Goal: Task Accomplishment & Management: Manage account settings

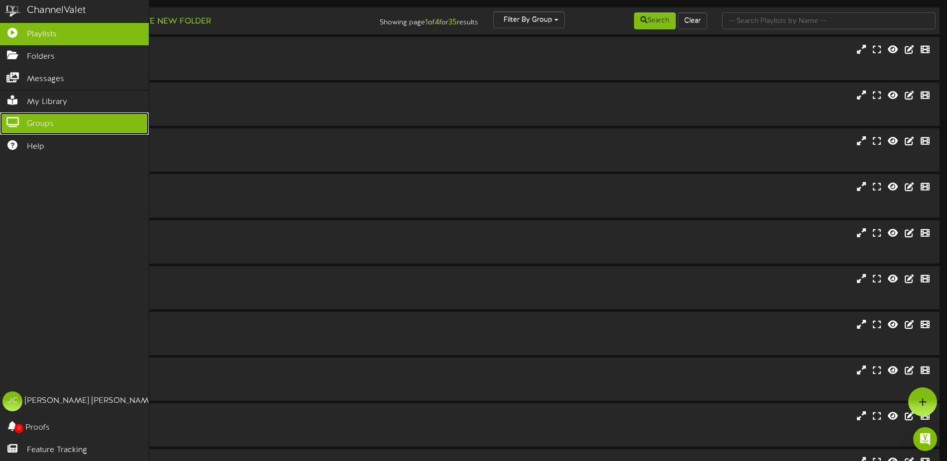
click at [16, 117] on icon at bounding box center [12, 120] width 25 height 7
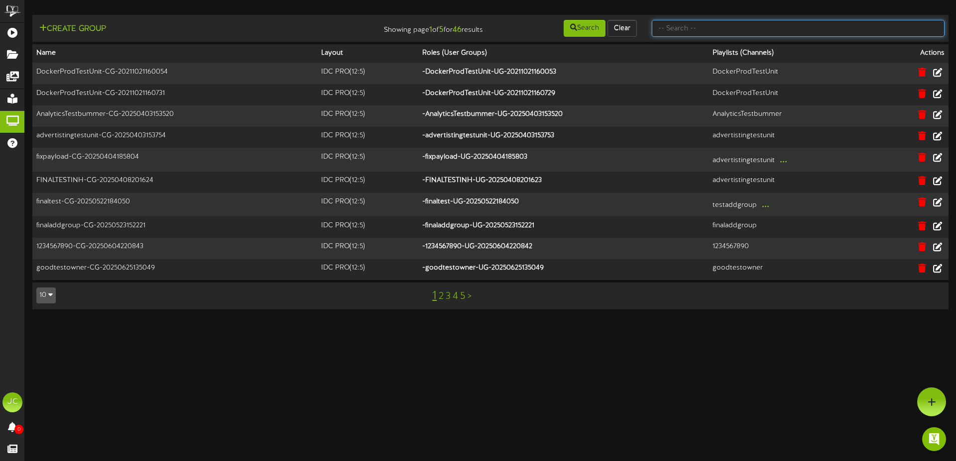
click at [802, 30] on input "text" at bounding box center [798, 28] width 293 height 17
type input "test92"
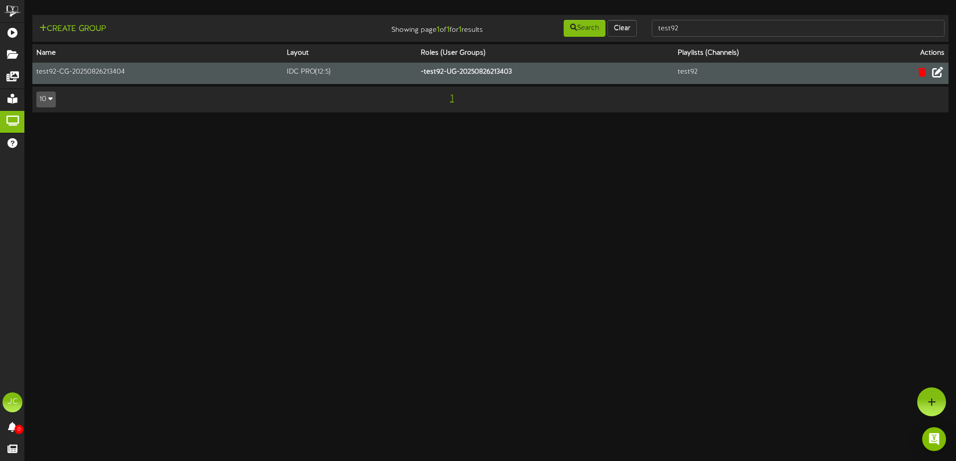
click at [940, 73] on icon at bounding box center [937, 72] width 11 height 11
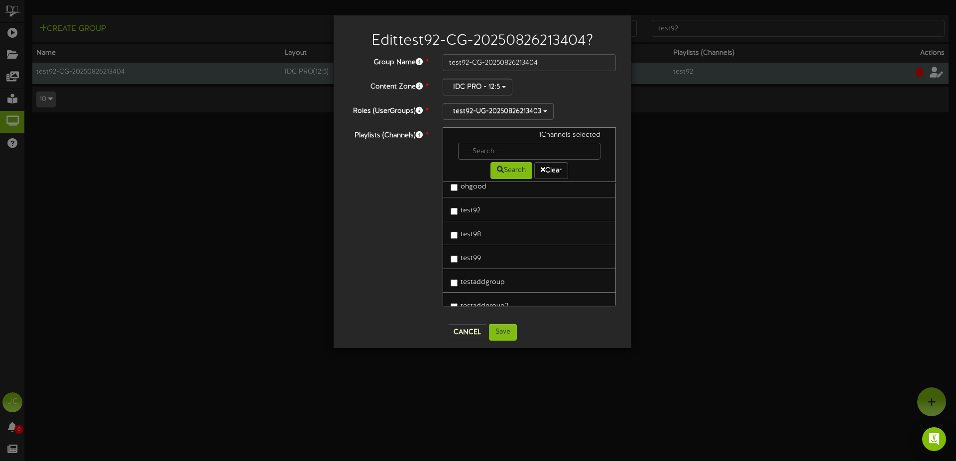
scroll to position [430, 0]
click at [466, 334] on button "Cancel" at bounding box center [466, 333] width 39 height 16
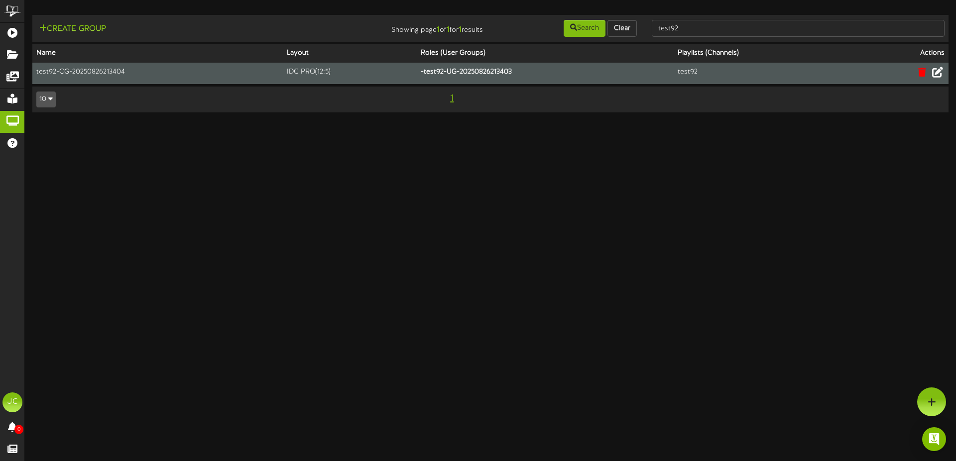
click at [99, 73] on td "test92-CG-20250826213404" at bounding box center [157, 73] width 250 height 21
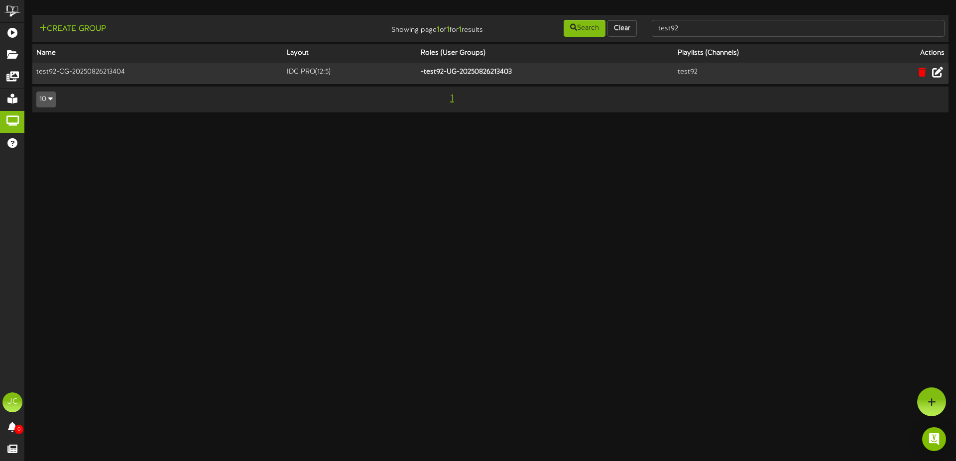
click at [937, 73] on icon at bounding box center [937, 72] width 11 height 11
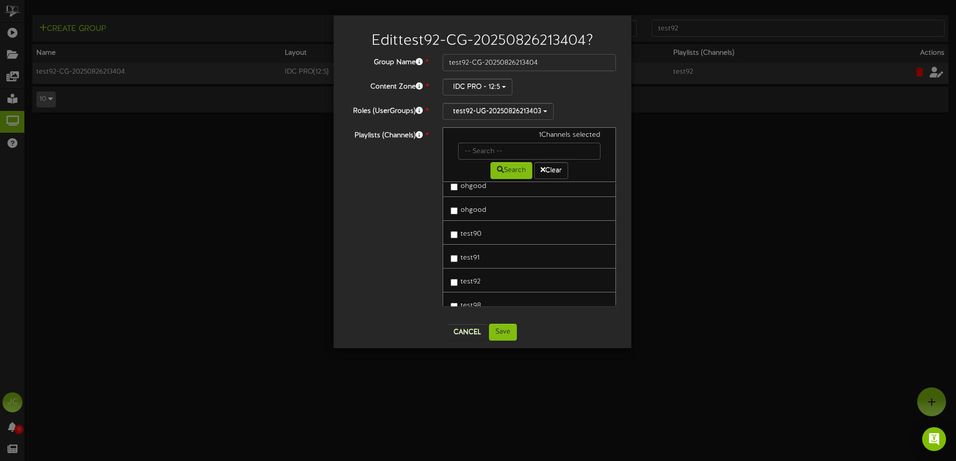
scroll to position [376, 0]
click at [460, 340] on button "Cancel" at bounding box center [466, 333] width 39 height 16
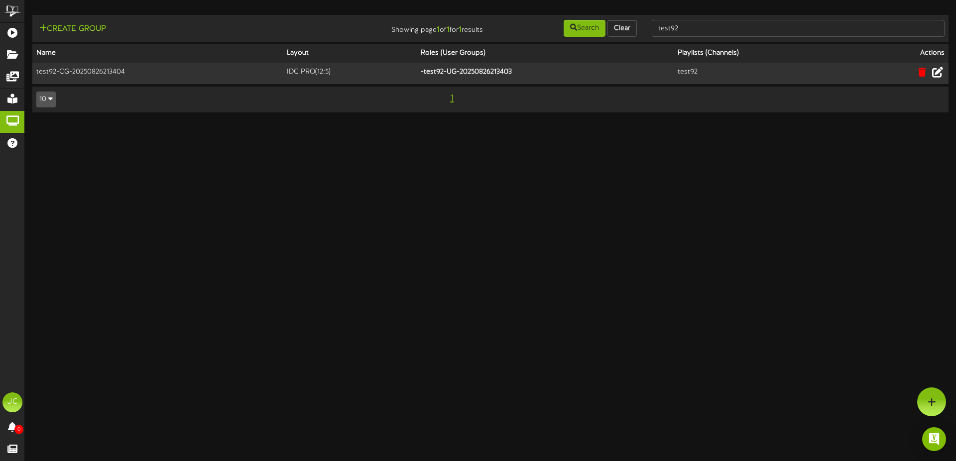
click at [935, 75] on icon at bounding box center [937, 72] width 11 height 11
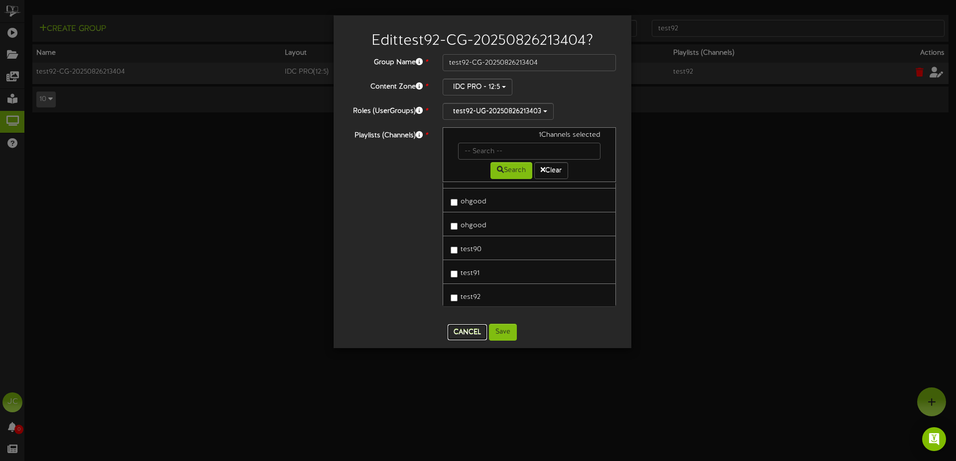
drag, startPoint x: 470, startPoint y: 334, endPoint x: 602, endPoint y: 263, distance: 150.3
click at [473, 334] on button "Cancel" at bounding box center [466, 333] width 39 height 16
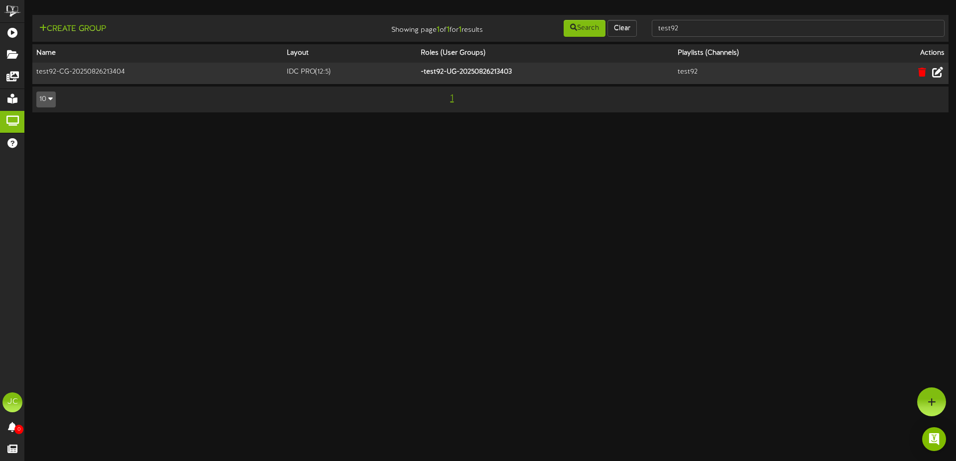
click at [943, 74] on button at bounding box center [937, 73] width 17 height 15
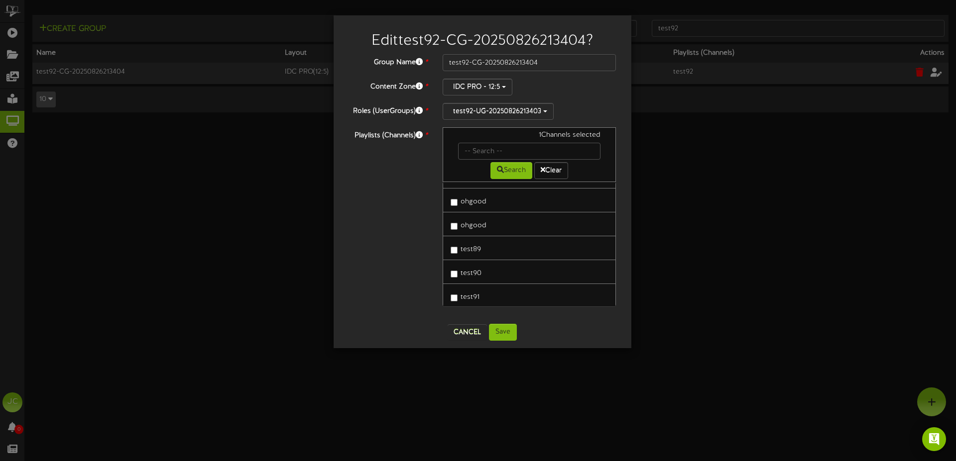
scroll to position [430, 0]
click at [471, 336] on button "Cancel" at bounding box center [466, 333] width 39 height 16
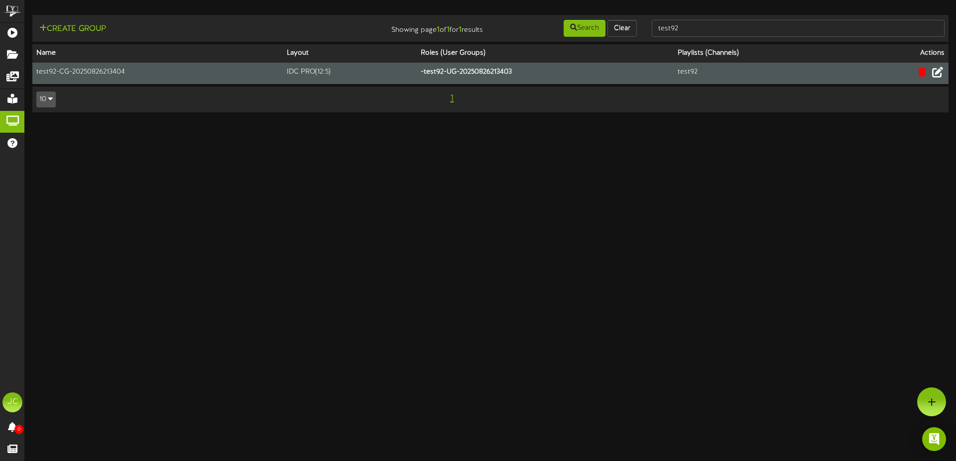
click at [932, 74] on button at bounding box center [937, 73] width 17 height 15
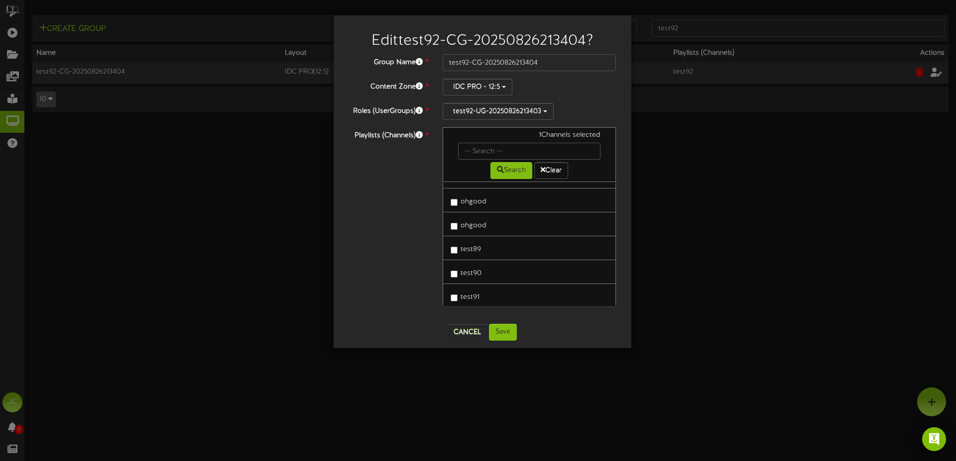
scroll to position [430, 0]
click at [230, 215] on div "Edit test92-CG-20250826213404 ? Group Name * test92-CG-20250826213404 Content Z…" at bounding box center [478, 230] width 956 height 461
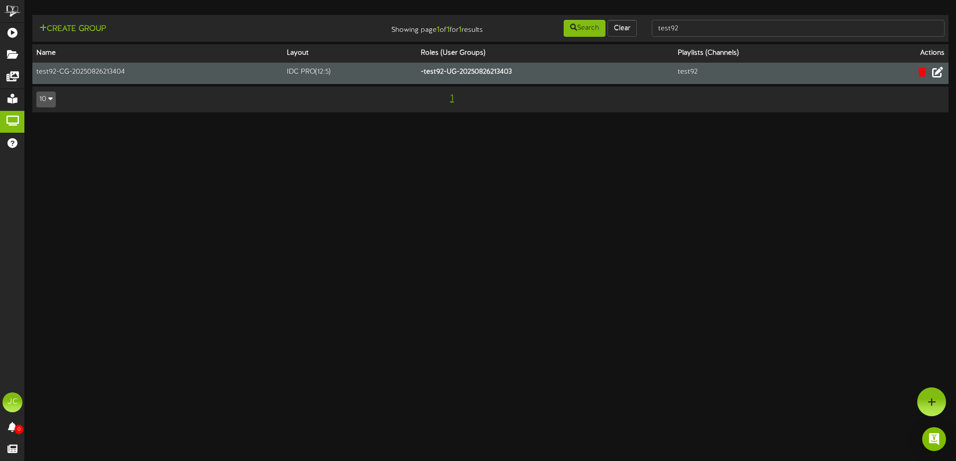
click at [940, 73] on icon at bounding box center [937, 72] width 11 height 11
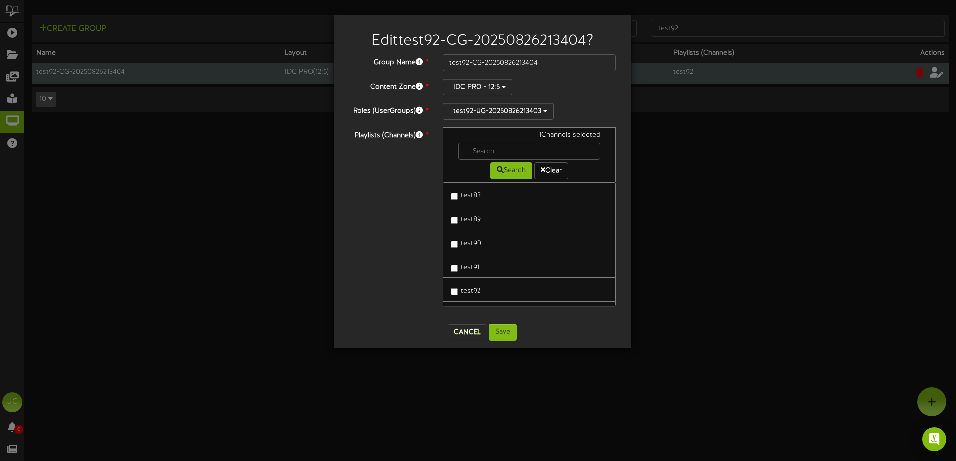
scroll to position [376, 0]
click at [472, 335] on button "Cancel" at bounding box center [466, 333] width 39 height 16
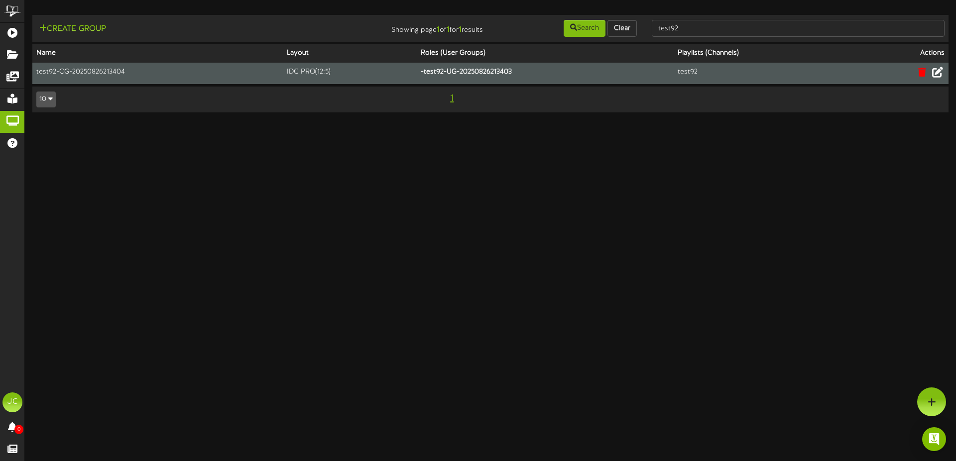
click at [940, 75] on icon at bounding box center [937, 72] width 11 height 11
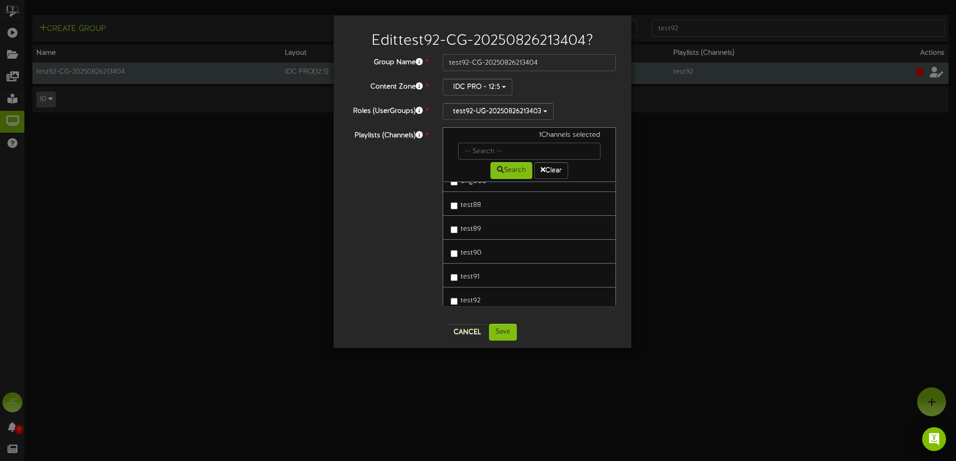
scroll to position [402, 0]
click at [223, 263] on div "Edit test92-CG-20250826213404 ? Group Name * test92-CG-20250826213404 Content Z…" at bounding box center [478, 230] width 956 height 461
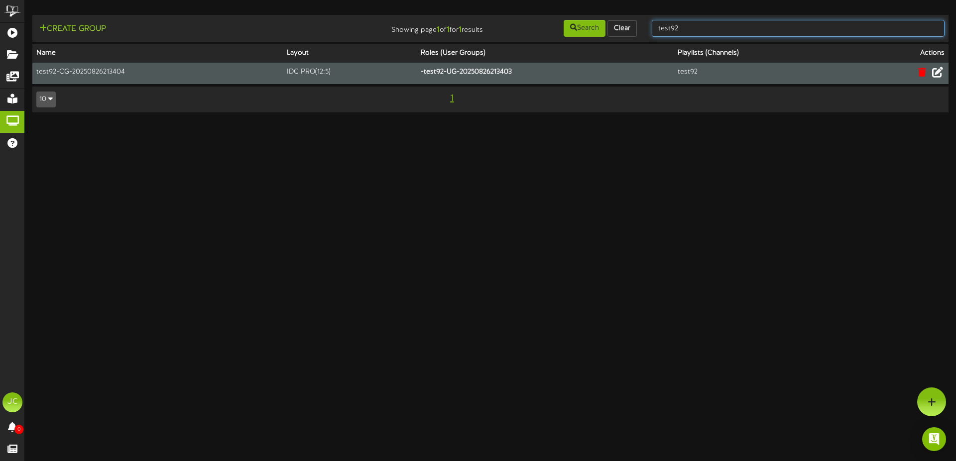
drag, startPoint x: 673, startPoint y: 33, endPoint x: 637, endPoint y: 33, distance: 36.3
click at [652, 33] on input "test92" at bounding box center [798, 28] width 293 height 17
type input "testgroup1"
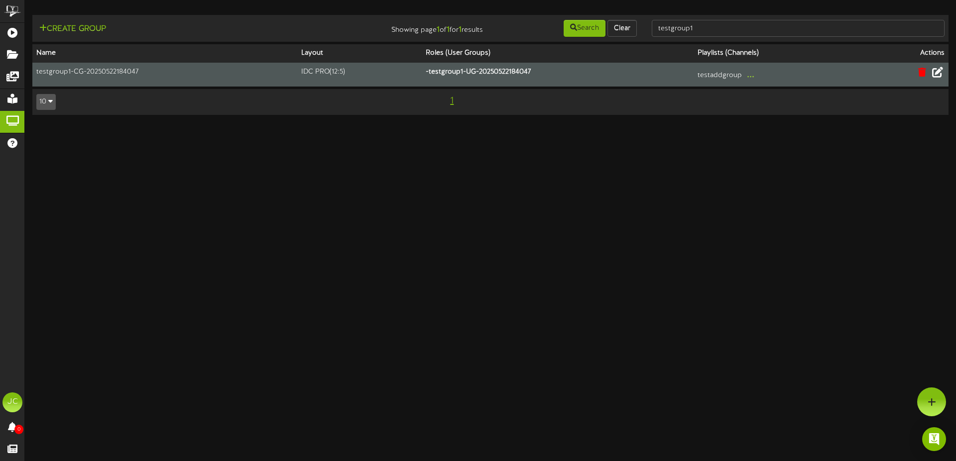
click at [935, 72] on icon at bounding box center [937, 72] width 11 height 11
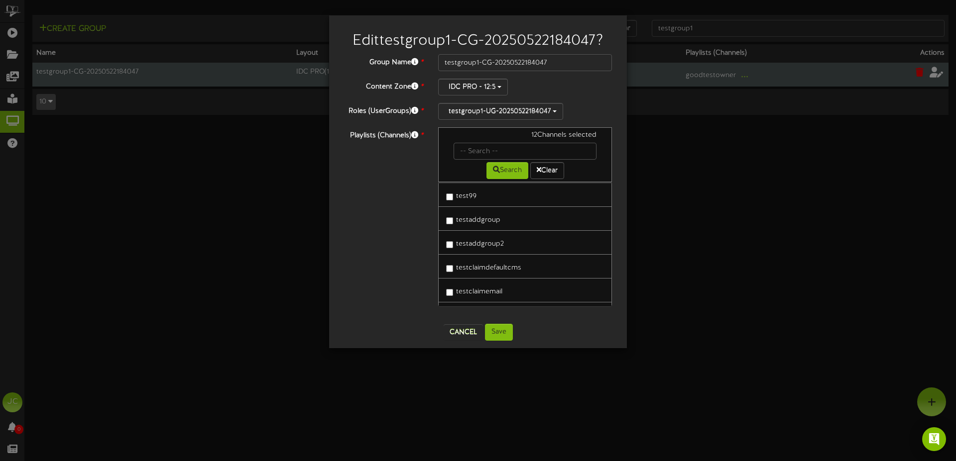
scroll to position [591, 0]
click at [261, 381] on div "Edit testgroup1-CG-20250522184047 ? Group Name * testgroup1-CG-20250522184047 C…" at bounding box center [478, 230] width 956 height 461
